Goal: Task Accomplishment & Management: Manage account settings

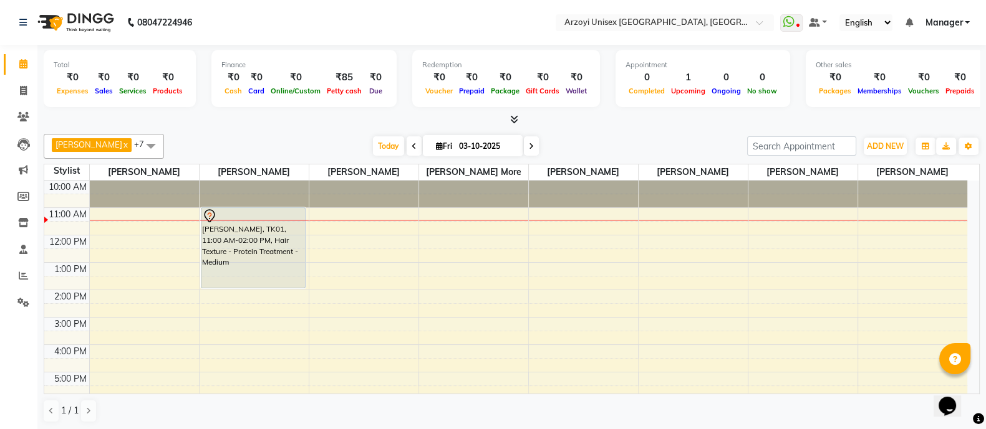
scroll to position [140, 0]
